Goal: Information Seeking & Learning: Get advice/opinions

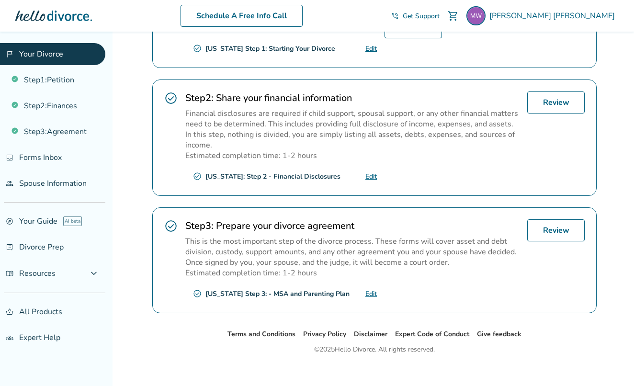
scroll to position [224, 0]
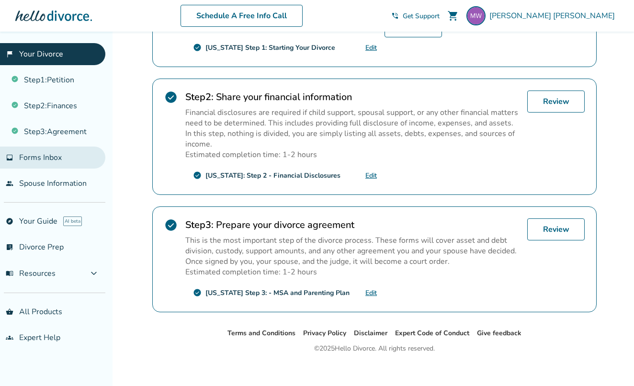
click at [46, 158] on span "Forms Inbox" at bounding box center [40, 157] width 43 height 11
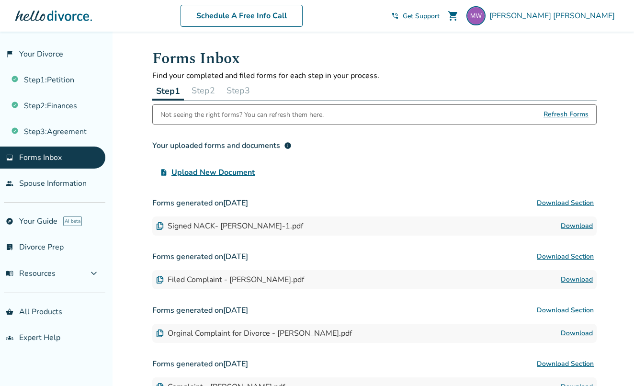
click at [241, 91] on button "Step 3" at bounding box center [238, 90] width 31 height 19
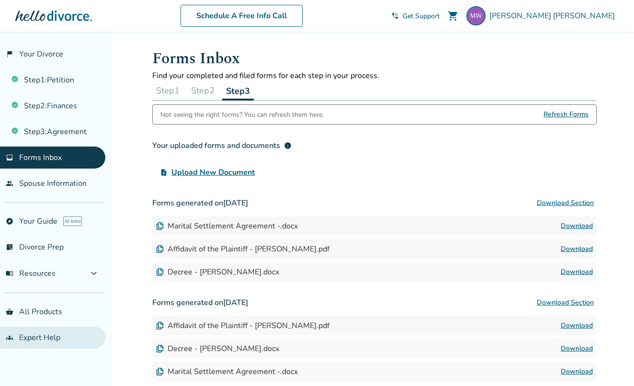
click at [48, 335] on link "groups Expert Help" at bounding box center [52, 337] width 105 height 22
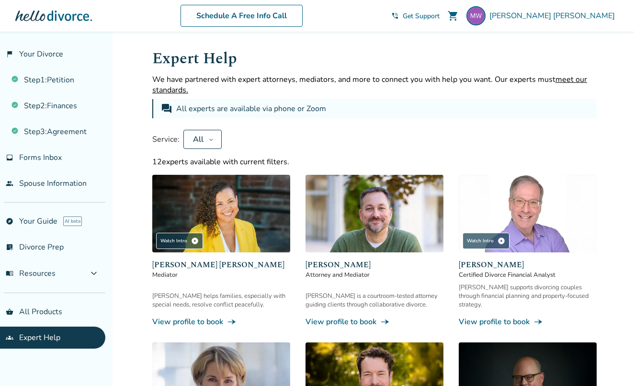
click at [211, 137] on icon at bounding box center [211, 139] width 5 height 8
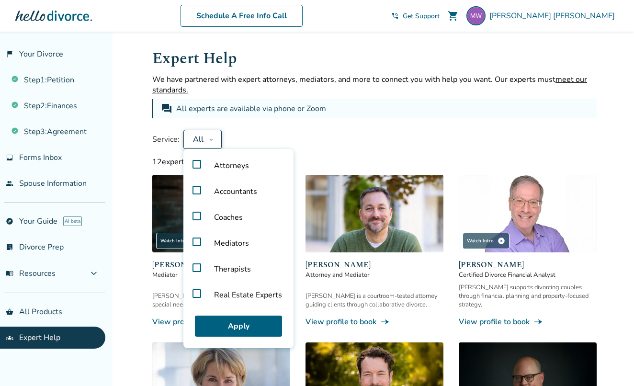
click at [399, 136] on div "Service: All Attorneys Accountants Coaches Mediators Therapists Real Estate Exp…" at bounding box center [374, 139] width 444 height 19
click at [198, 143] on div "All" at bounding box center [197, 139] width 13 height 11
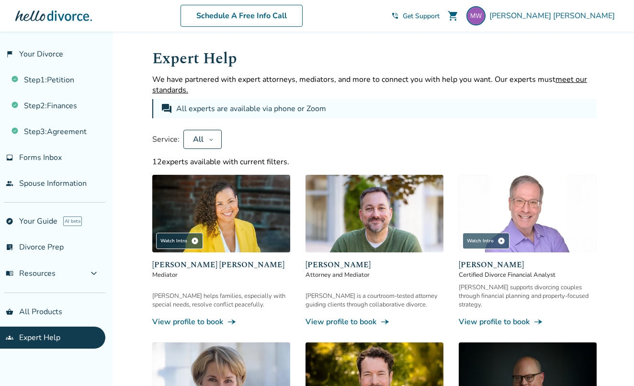
click at [210, 139] on icon at bounding box center [211, 139] width 5 height 8
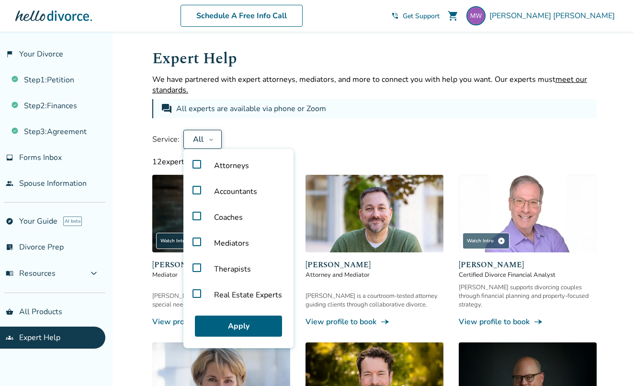
click at [195, 190] on label "Accountants" at bounding box center [238, 192] width 102 height 26
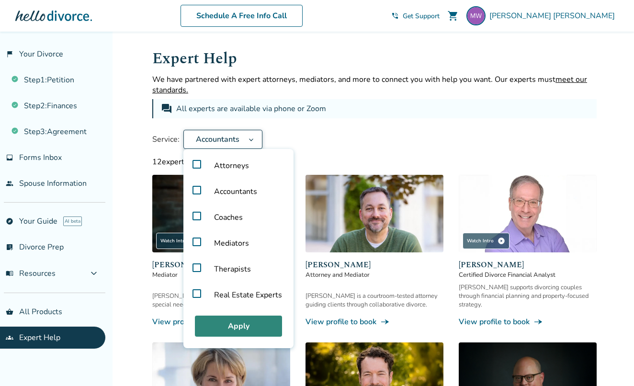
click at [234, 325] on button "Apply" at bounding box center [238, 325] width 87 height 21
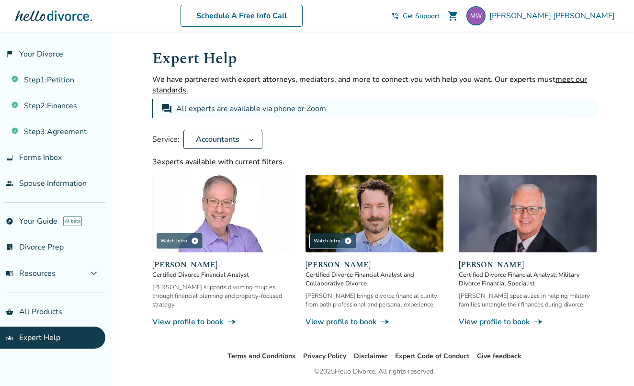
click at [251, 141] on icon at bounding box center [251, 139] width 6 height 8
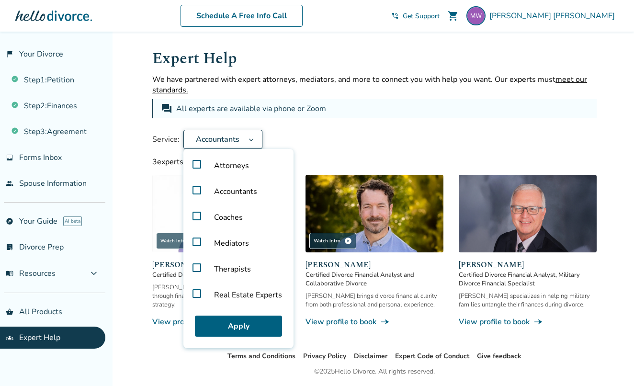
click at [197, 190] on label "Accountants" at bounding box center [238, 192] width 102 height 26
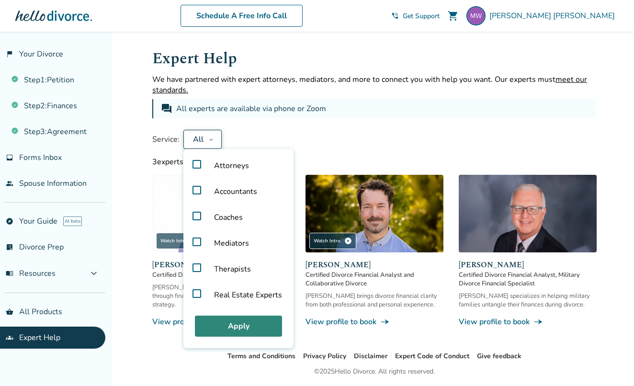
click at [242, 327] on button "Apply" at bounding box center [238, 325] width 87 height 21
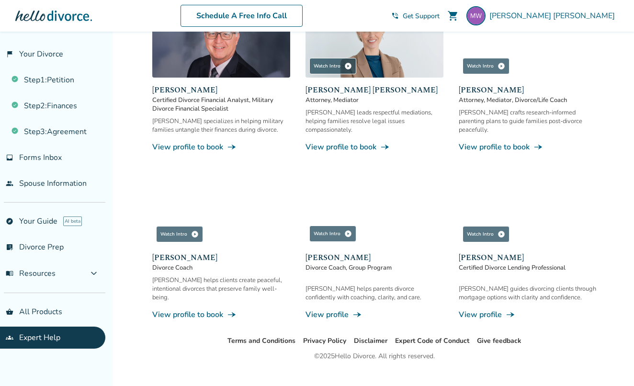
scroll to position [509, 0]
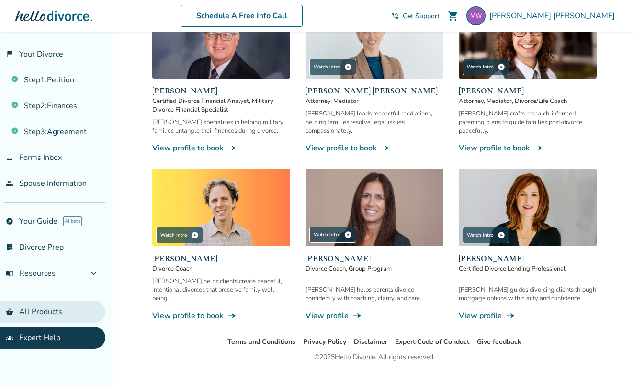
click at [50, 310] on link "shopping_basket All Products" at bounding box center [52, 312] width 105 height 22
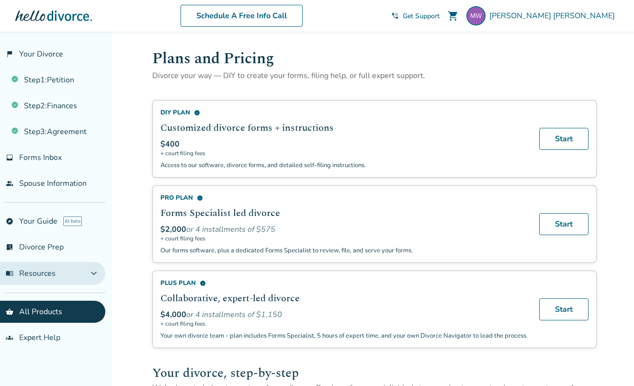
click at [45, 274] on span "menu_book Resources" at bounding box center [31, 273] width 50 height 11
